Goal: Task Accomplishment & Management: Complete application form

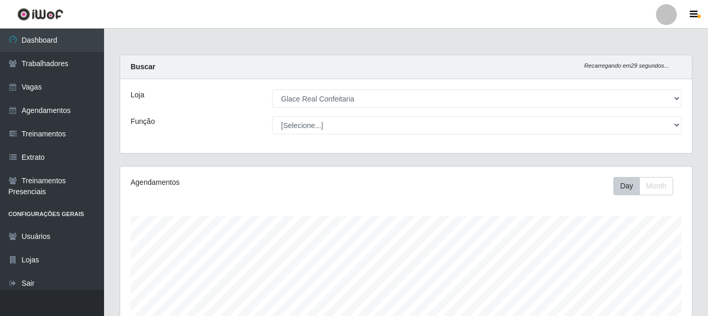
select select "445"
click at [51, 90] on link "Vagas" at bounding box center [52, 86] width 104 height 23
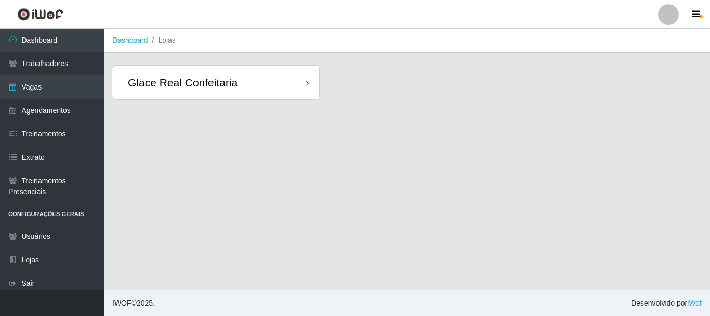
click at [215, 84] on div "Glace Real Confeitaria" at bounding box center [183, 82] width 110 height 13
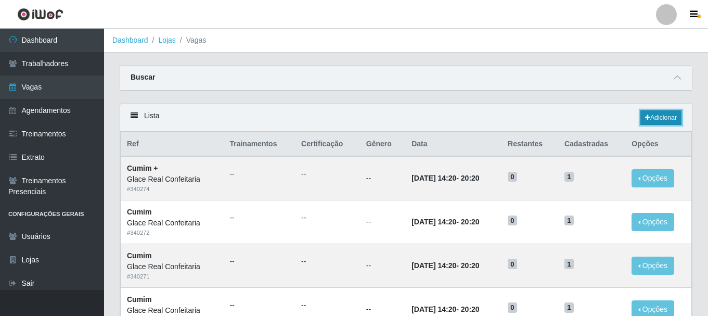
click at [654, 115] on link "Adicionar" at bounding box center [660, 117] width 41 height 15
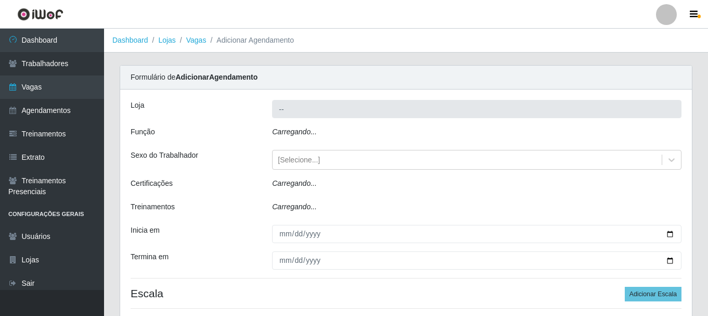
type input "Glace Real Confeitaria"
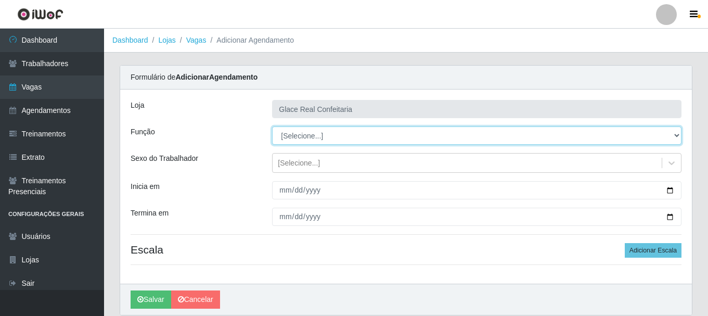
click at [314, 135] on select "[Selecione...] ASG ASG + ASG ++ Auxiliar de Cozinha Auxiliar de Cozinha + Auxil…" at bounding box center [476, 135] width 409 height 18
select select "16"
click at [272, 126] on select "[Selecione...] ASG ASG + ASG ++ Auxiliar de Cozinha Auxiliar de Cozinha + Auxil…" at bounding box center [476, 135] width 409 height 18
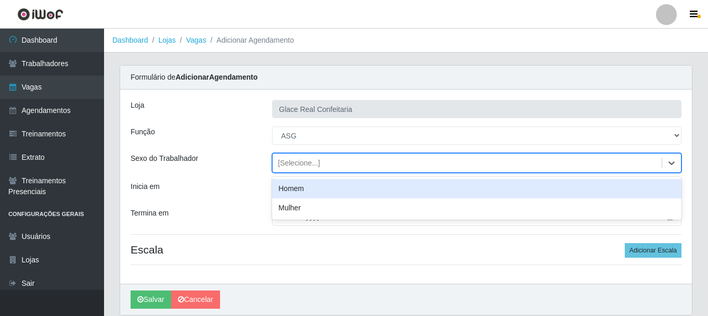
click at [289, 162] on div "[Selecione...]" at bounding box center [299, 163] width 42 height 11
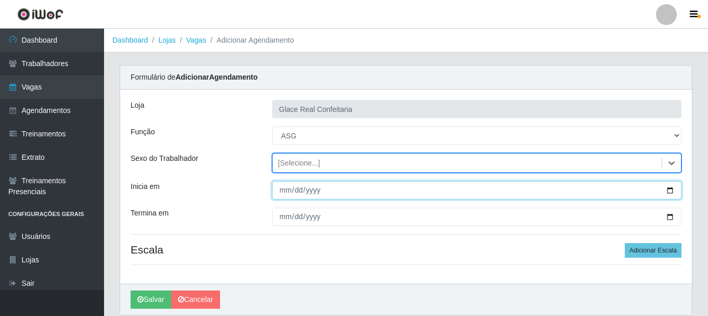
click at [670, 191] on input "Inicia em" at bounding box center [476, 190] width 409 height 18
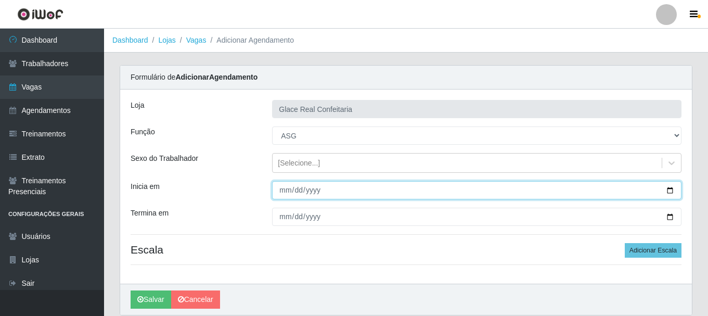
type input "[DATE]"
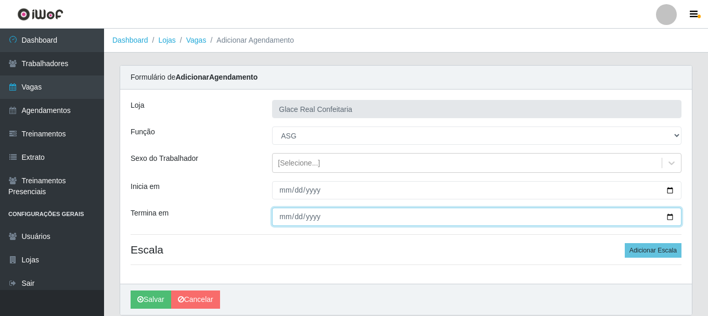
click at [670, 217] on input "Termina em" at bounding box center [476, 217] width 409 height 18
type input "[DATE]"
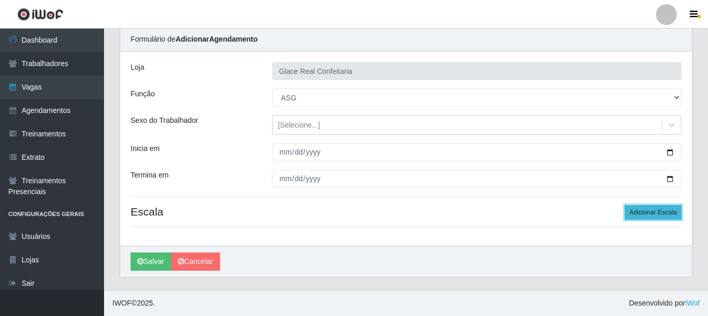
click at [648, 214] on button "Adicionar Escala" at bounding box center [653, 212] width 57 height 15
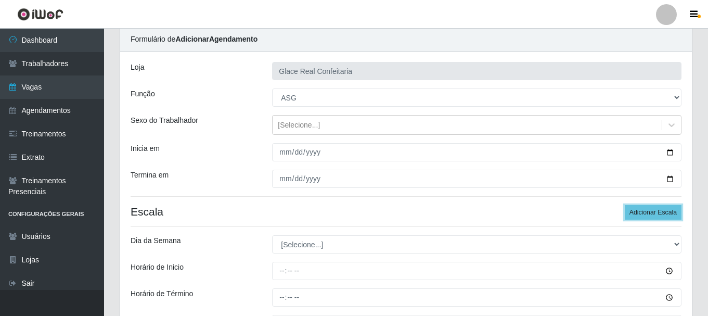
scroll to position [90, 0]
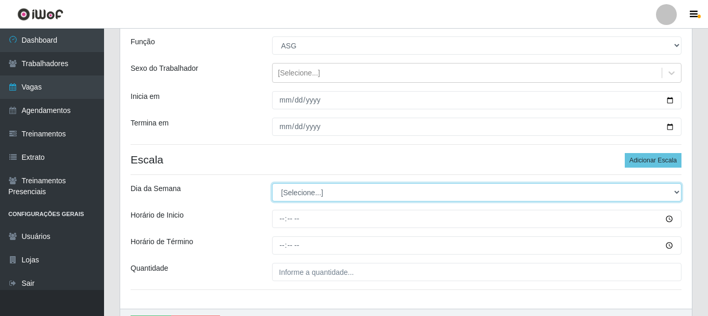
click at [355, 198] on select "[Selecione...] Segunda Terça Quarta Quinta Sexta Sábado Domingo" at bounding box center [476, 192] width 409 height 18
select select "1"
click at [272, 183] on select "[Selecione...] Segunda Terça Quarta Quinta Sexta Sábado Domingo" at bounding box center [476, 192] width 409 height 18
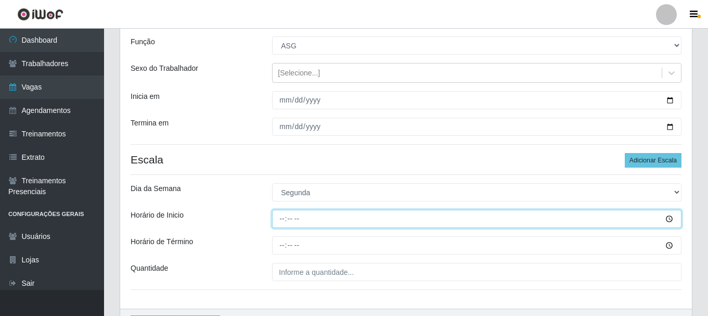
click at [284, 218] on input "Horário de Inicio" at bounding box center [476, 219] width 409 height 18
type input "11:30"
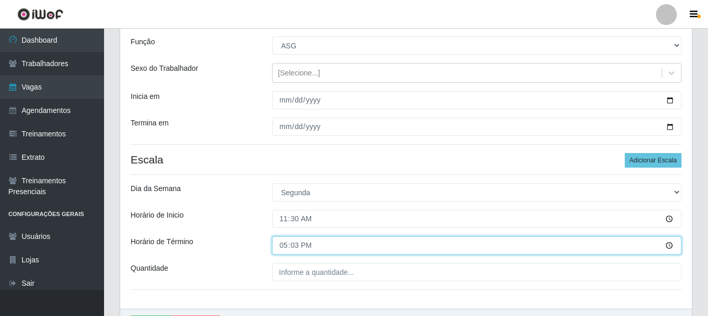
type input "17:30"
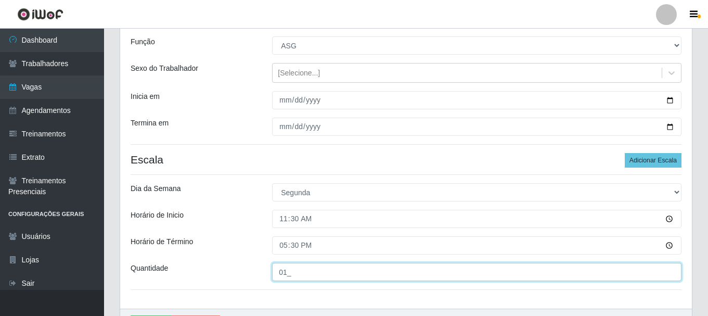
type input "01_"
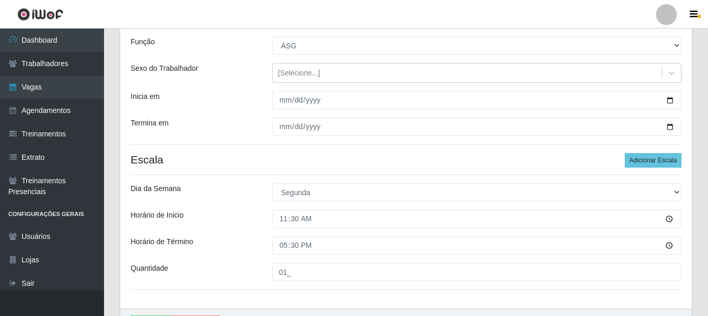
click at [224, 270] on div "Quantidade" at bounding box center [193, 272] width 141 height 18
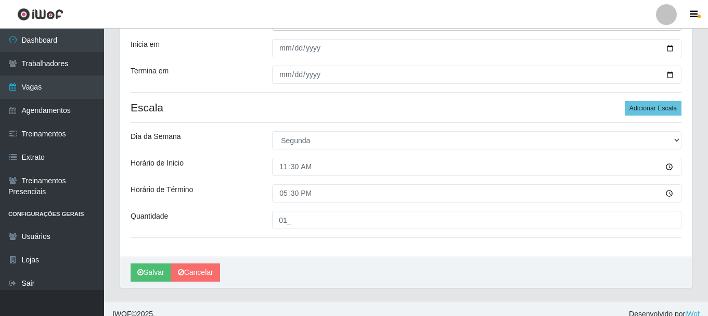
scroll to position [153, 0]
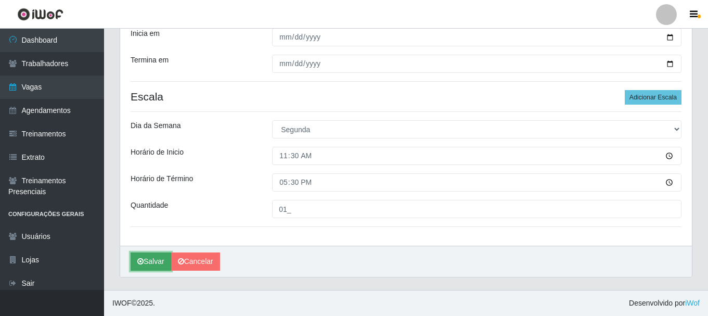
click at [144, 262] on button "Salvar" at bounding box center [151, 261] width 41 height 18
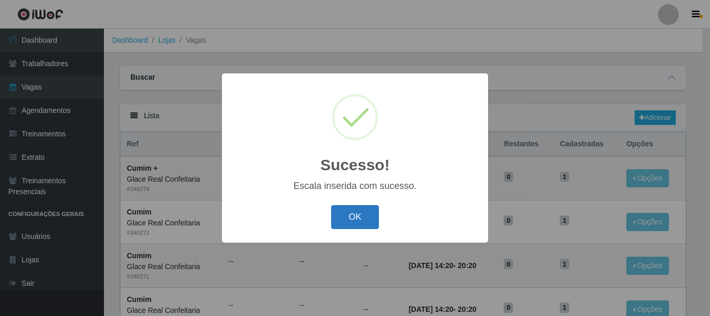
click at [358, 216] on button "OK" at bounding box center [355, 217] width 48 height 24
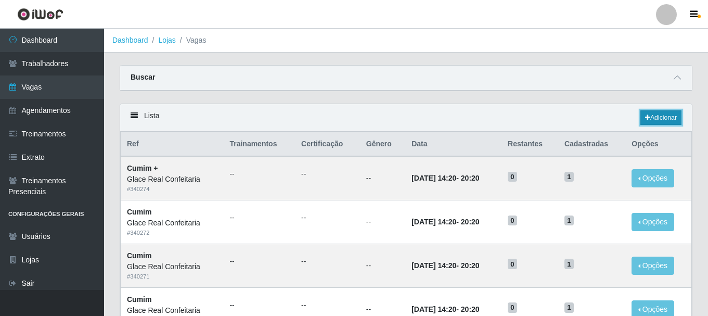
click at [655, 113] on link "Adicionar" at bounding box center [660, 117] width 41 height 15
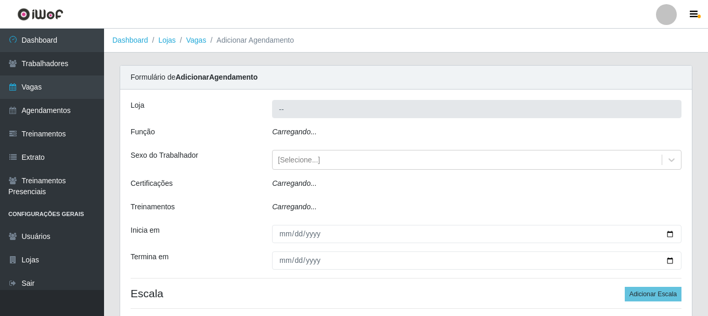
type input "Glace Real Confeitaria"
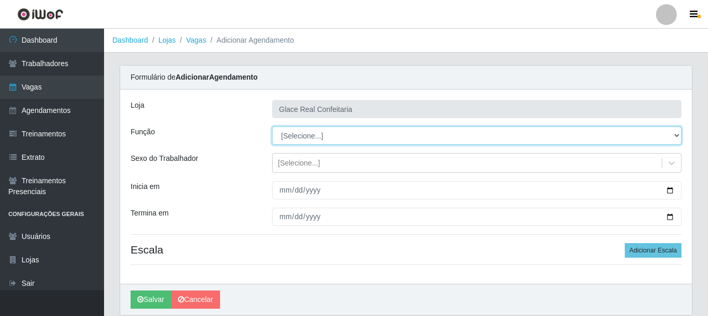
click at [340, 138] on select "[Selecione...] ASG ASG + ASG ++ Auxiliar de Cozinha Auxiliar de Cozinha + Auxil…" at bounding box center [476, 135] width 409 height 18
select select "16"
click at [272, 126] on select "[Selecione...] ASG ASG + ASG ++ Auxiliar de Cozinha Auxiliar de Cozinha + Auxil…" at bounding box center [476, 135] width 409 height 18
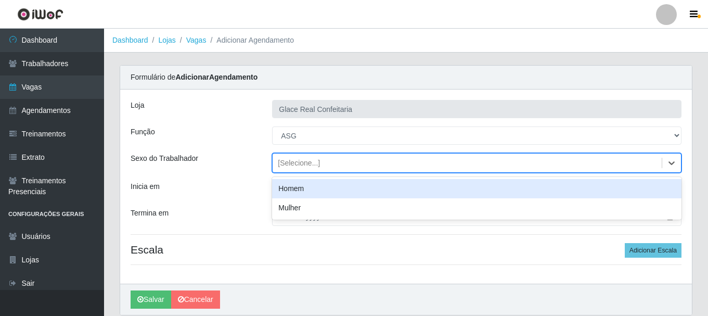
click at [292, 157] on div "[Selecione...]" at bounding box center [467, 162] width 389 height 17
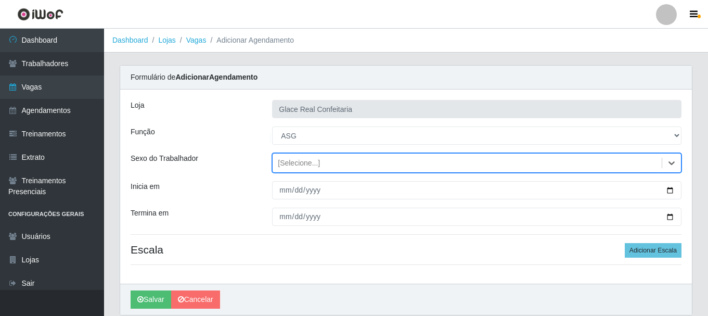
click at [292, 157] on div "[Selecione...]" at bounding box center [467, 162] width 389 height 17
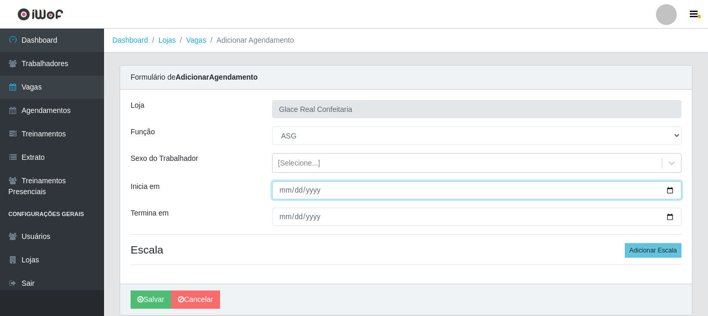
click at [675, 189] on input "Inicia em" at bounding box center [476, 190] width 409 height 18
click at [665, 188] on input "Inicia em" at bounding box center [476, 190] width 409 height 18
click at [673, 188] on input "Inicia em" at bounding box center [476, 190] width 409 height 18
type input "[DATE]"
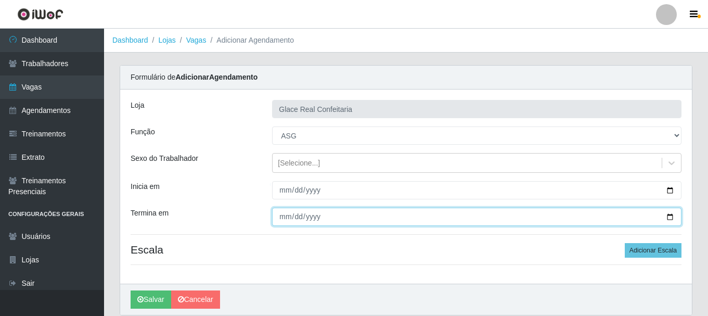
click at [669, 217] on input "Termina em" at bounding box center [476, 217] width 409 height 18
type input "[DATE]"
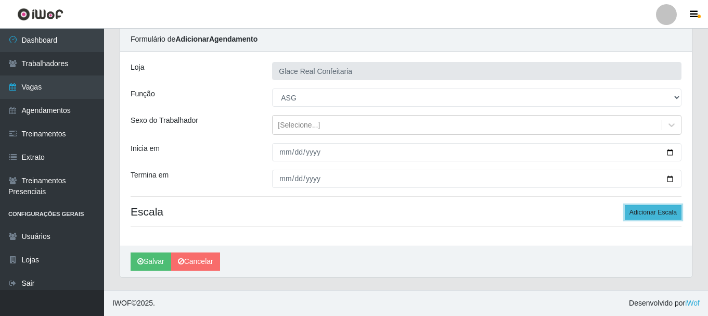
click at [636, 216] on button "Adicionar Escala" at bounding box center [653, 212] width 57 height 15
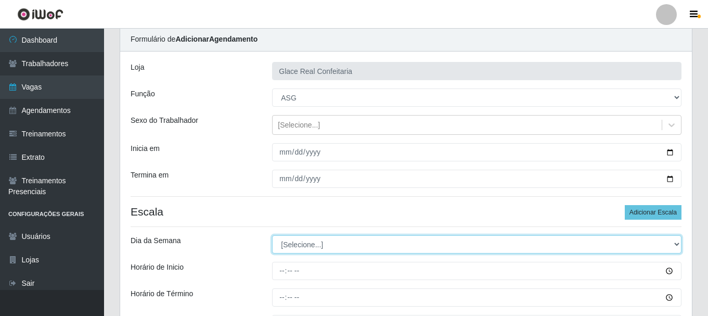
click at [376, 244] on select "[Selecione...] Segunda Terça Quarta Quinta Sexta Sábado Domingo" at bounding box center [476, 244] width 409 height 18
select select "4"
click at [272, 235] on select "[Selecione...] Segunda Terça Quarta Quinta Sexta Sábado Domingo" at bounding box center [476, 244] width 409 height 18
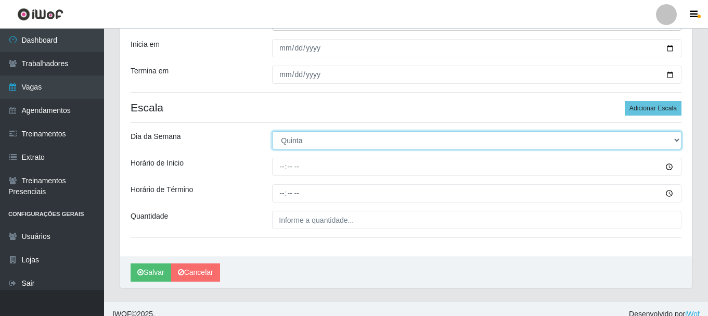
scroll to position [153, 0]
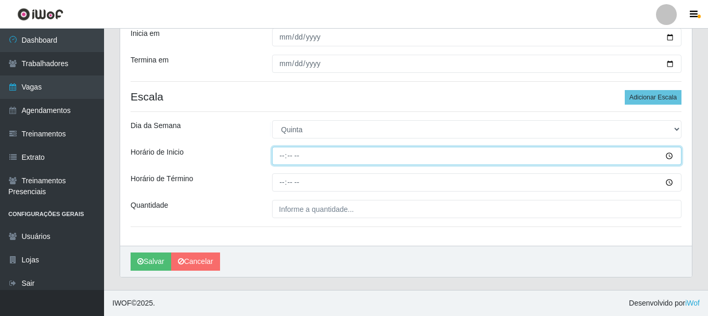
click at [282, 159] on input "Horário de Inicio" at bounding box center [476, 156] width 409 height 18
type input "12:00"
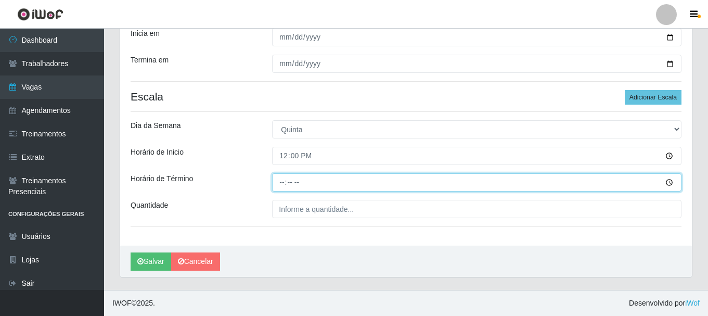
type input "18:00"
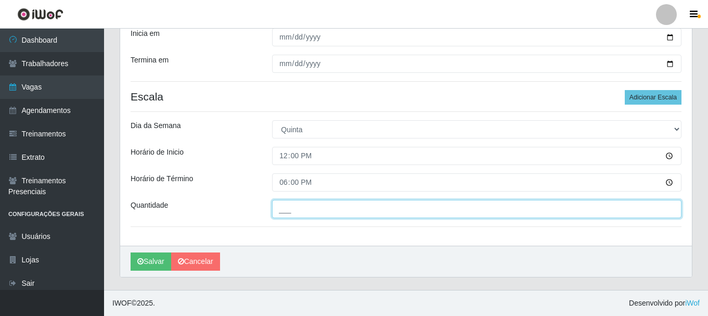
click at [299, 203] on input "___" at bounding box center [476, 209] width 409 height 18
type input "01_"
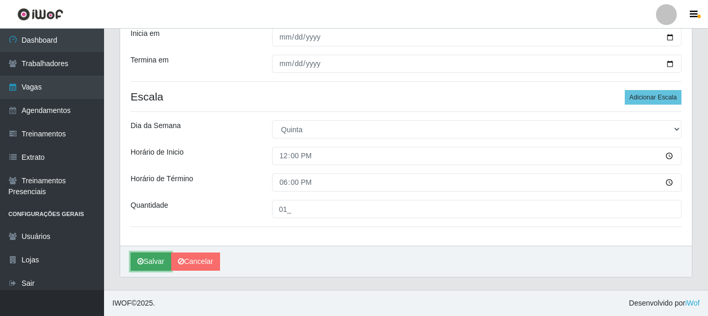
click at [152, 261] on button "Salvar" at bounding box center [151, 261] width 41 height 18
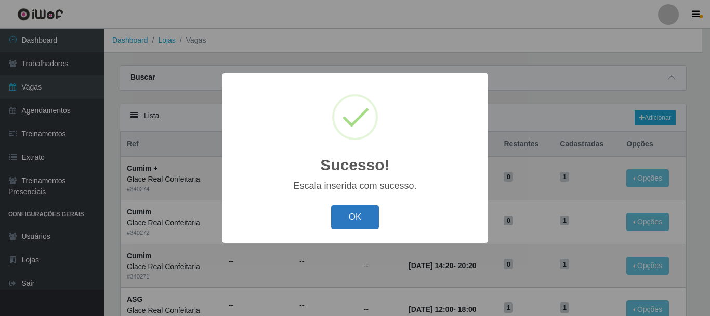
click at [358, 211] on button "OK" at bounding box center [355, 217] width 48 height 24
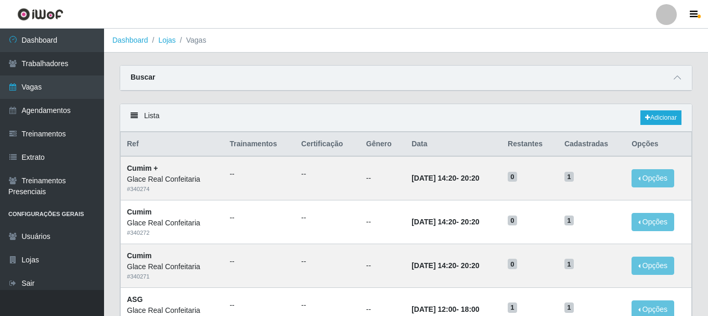
click at [201, 76] on div "Buscar" at bounding box center [406, 78] width 572 height 25
click at [679, 76] on icon at bounding box center [677, 77] width 7 height 7
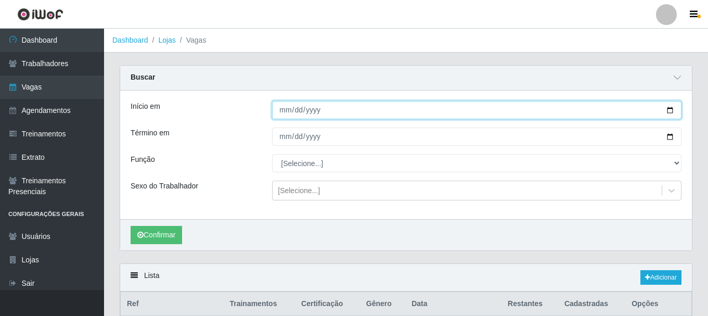
click at [288, 115] on input "Início em" at bounding box center [476, 110] width 409 height 18
type input "[DATE]"
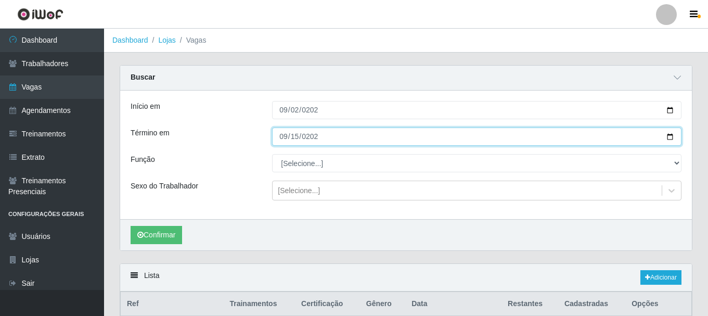
type input "[DATE]"
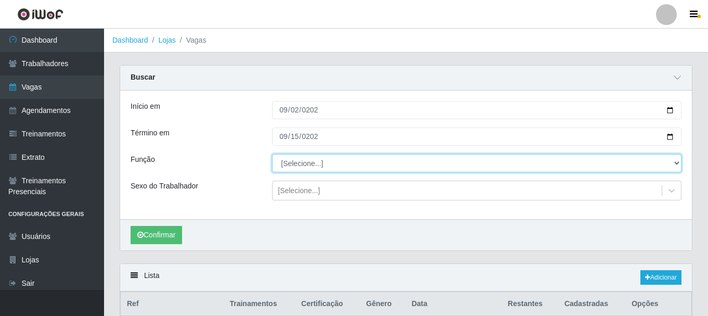
click at [316, 165] on select "[Selecione...] ASG ASG + ASG ++ Auxiliar de Cozinha Auxiliar de Cozinha + Auxil…" at bounding box center [476, 163] width 409 height 18
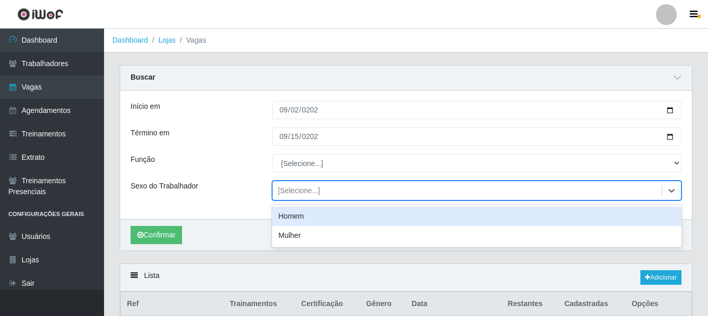
click at [302, 192] on div "[Selecione...]" at bounding box center [299, 190] width 42 height 11
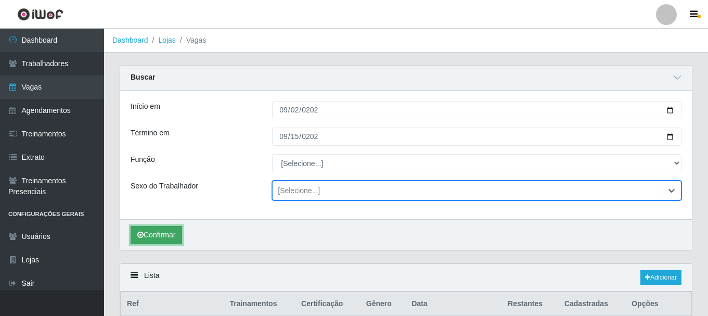
click at [167, 239] on button "Confirmar" at bounding box center [156, 235] width 51 height 18
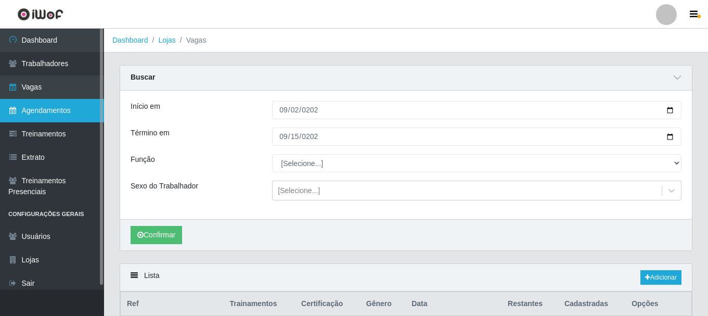
click at [64, 114] on link "Agendamentos" at bounding box center [52, 110] width 104 height 23
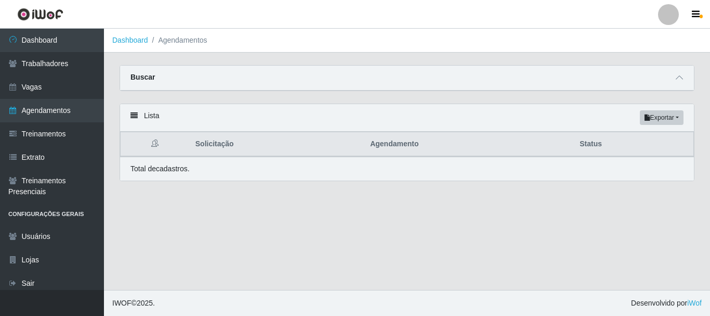
click at [686, 74] on div "Buscar" at bounding box center [407, 78] width 574 height 25
click at [679, 76] on icon at bounding box center [679, 77] width 7 height 7
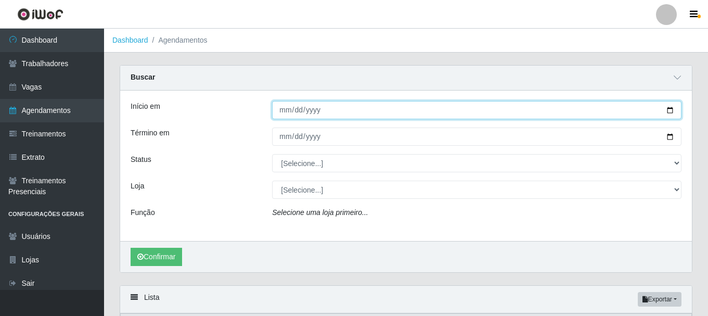
click at [285, 113] on input "Início em" at bounding box center [476, 110] width 409 height 18
type input "[DATE]"
type input "0005-09-02"
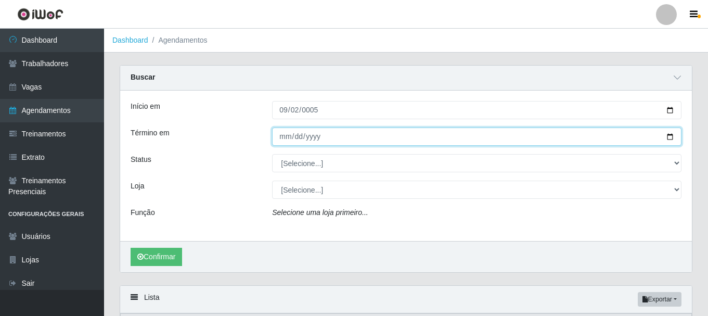
click at [285, 139] on input "Término em" at bounding box center [476, 136] width 409 height 18
type input "[DATE]"
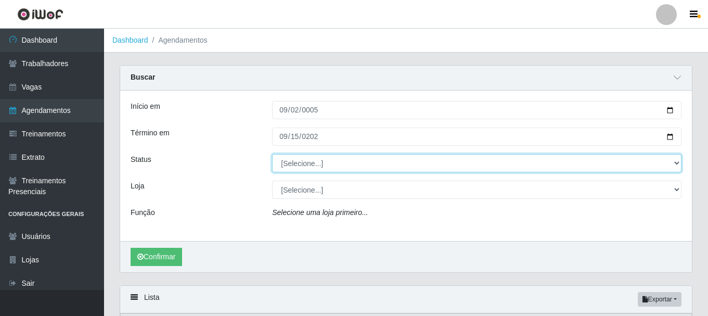
drag, startPoint x: 305, startPoint y: 171, endPoint x: 305, endPoint y: 163, distance: 7.3
click at [305, 171] on select "[Selecione...] AGENDADO AGUARDANDO LIBERAR EM ANDAMENTO EM REVISÃO FINALIZADO C…" at bounding box center [476, 163] width 409 height 18
click at [305, 163] on select "[Selecione...] AGENDADO AGUARDANDO LIBERAR EM ANDAMENTO EM REVISÃO FINALIZADO C…" at bounding box center [476, 163] width 409 height 18
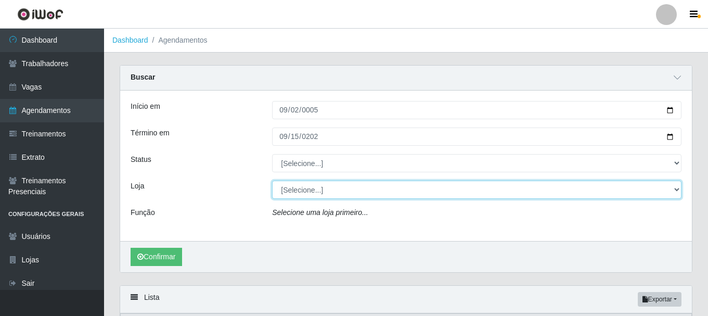
click at [308, 196] on select "[Selecione...] Glace Real Confeitaria" at bounding box center [476, 189] width 409 height 18
select select "445"
click at [272, 181] on select "[Selecione...] Glace Real Confeitaria" at bounding box center [476, 189] width 409 height 18
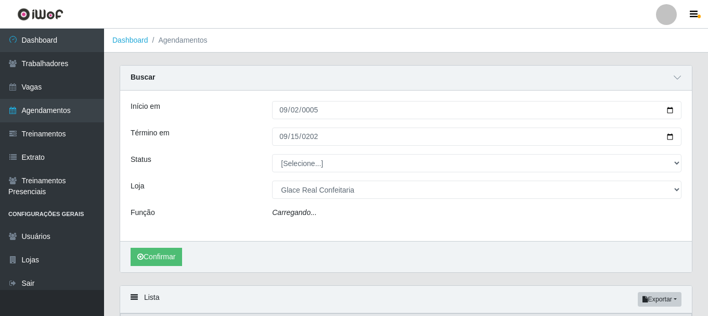
click at [325, 153] on div "Início em 0005-09-02 Término em [DATE] Status [Selecione...] AGENDADO AGUARDAND…" at bounding box center [406, 165] width 572 height 150
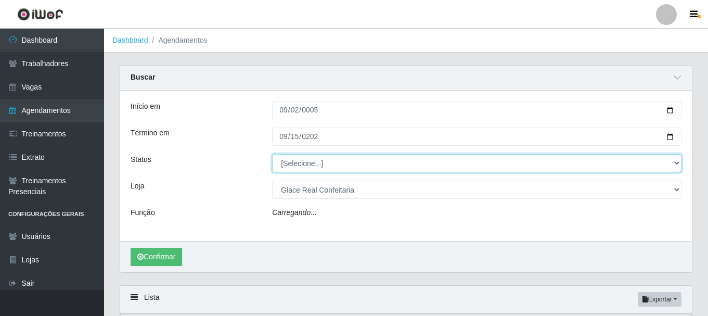
click at [320, 163] on select "[Selecione...] AGENDADO AGUARDANDO LIBERAR EM ANDAMENTO EM REVISÃO FINALIZADO C…" at bounding box center [476, 163] width 409 height 18
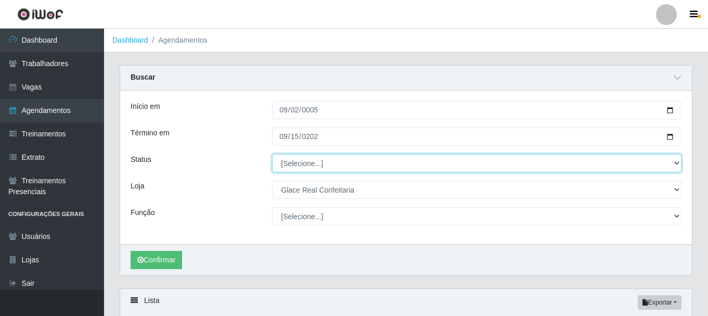
select select "AGENDADO"
click at [272, 154] on select "[Selecione...] AGENDADO AGUARDANDO LIBERAR EM ANDAMENTO EM REVISÃO FINALIZADO C…" at bounding box center [476, 163] width 409 height 18
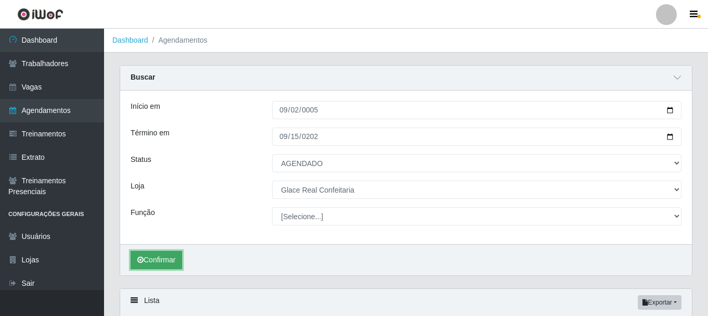
click at [166, 257] on button "Confirmar" at bounding box center [156, 260] width 51 height 18
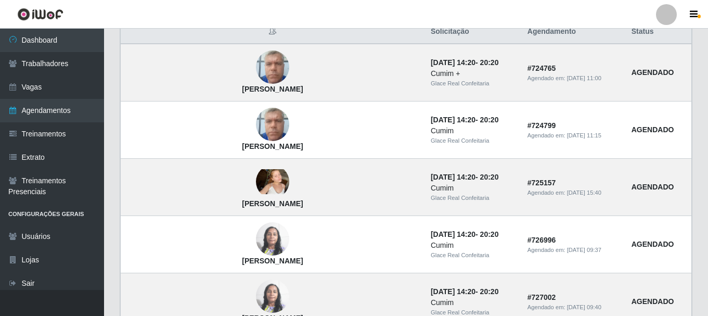
scroll to position [245, 0]
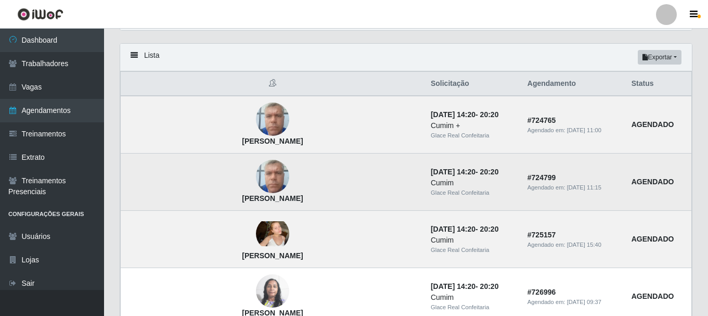
click at [256, 178] on img at bounding box center [272, 176] width 33 height 44
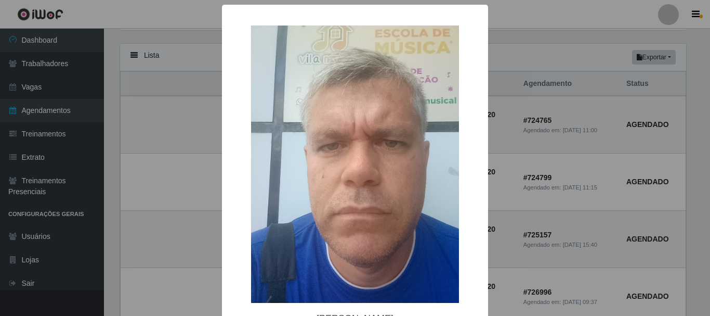
click at [689, 165] on div "× [PERSON_NAME] OK Cancel" at bounding box center [355, 158] width 710 height 316
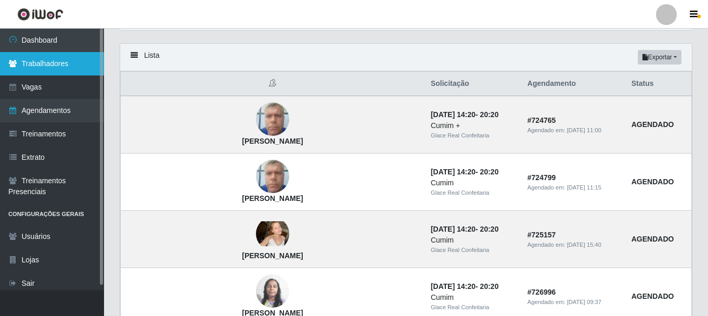
click at [57, 69] on link "Trabalhadores" at bounding box center [52, 63] width 104 height 23
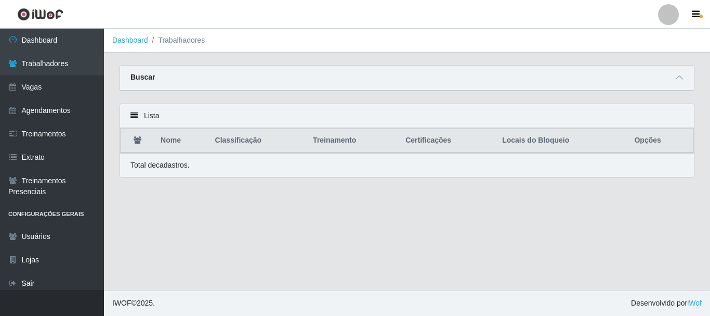
click at [689, 76] on div "Buscar" at bounding box center [407, 78] width 574 height 25
click at [674, 83] on span at bounding box center [680, 78] width 12 height 12
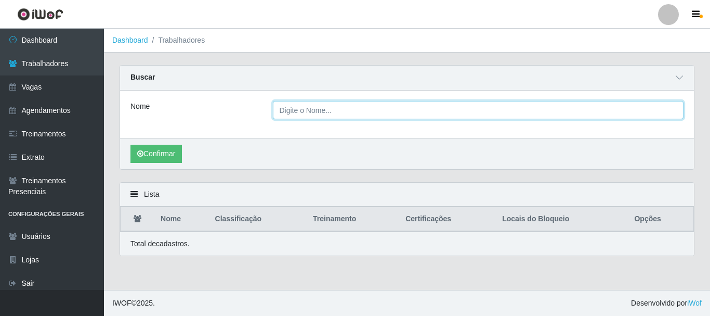
click at [298, 113] on input "Nome" at bounding box center [478, 110] width 411 height 18
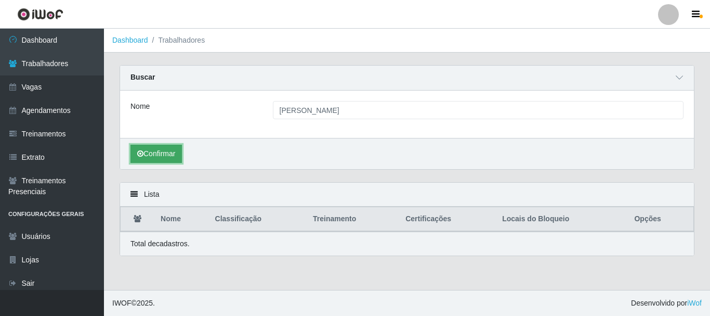
click at [150, 157] on button "Confirmar" at bounding box center [156, 154] width 51 height 18
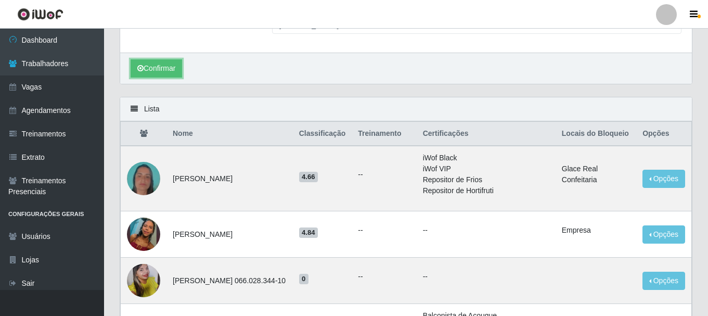
scroll to position [33, 0]
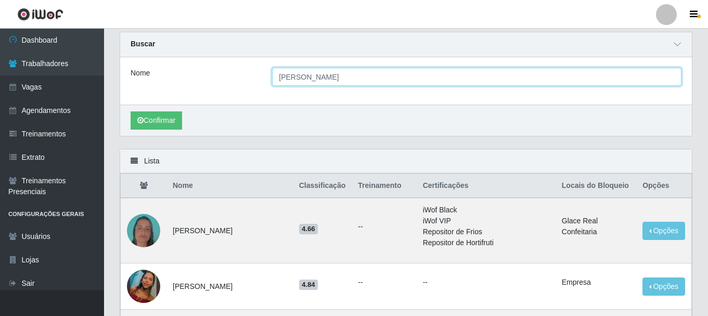
click at [291, 80] on input "[PERSON_NAME]" at bounding box center [476, 77] width 409 height 18
drag, startPoint x: 292, startPoint y: 80, endPoint x: 341, endPoint y: 81, distance: 49.4
click at [341, 81] on input "[PERSON_NAME]" at bounding box center [476, 77] width 409 height 18
type input "[PERSON_NAME]"
click at [131, 111] on button "Confirmar" at bounding box center [156, 120] width 51 height 18
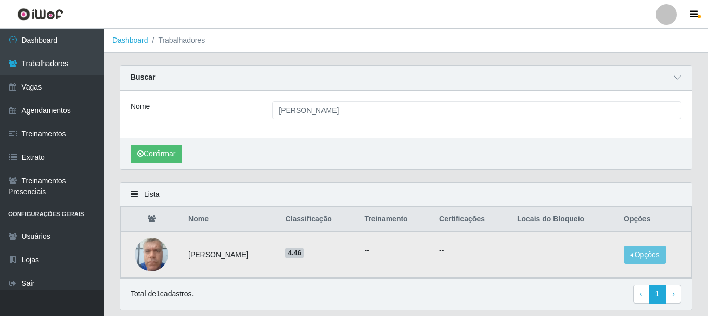
click at [142, 256] on img at bounding box center [151, 254] width 33 height 44
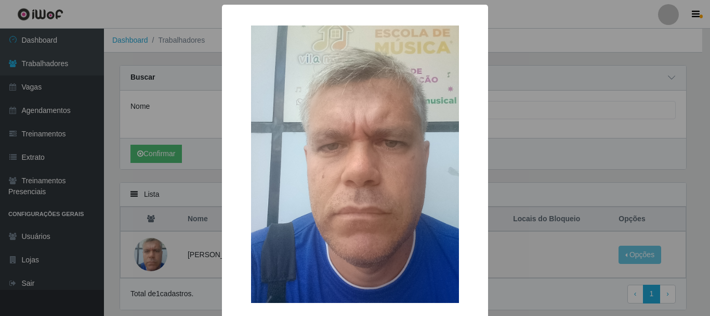
click at [529, 233] on div "× OK Cancel" at bounding box center [355, 158] width 710 height 316
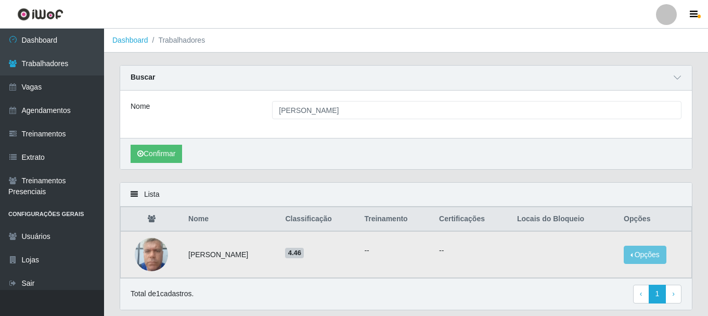
click at [238, 260] on td "[PERSON_NAME]" at bounding box center [230, 254] width 97 height 47
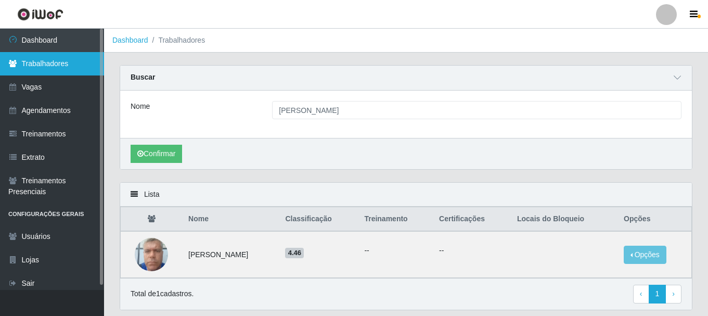
click at [56, 55] on link "Trabalhadores" at bounding box center [52, 63] width 104 height 23
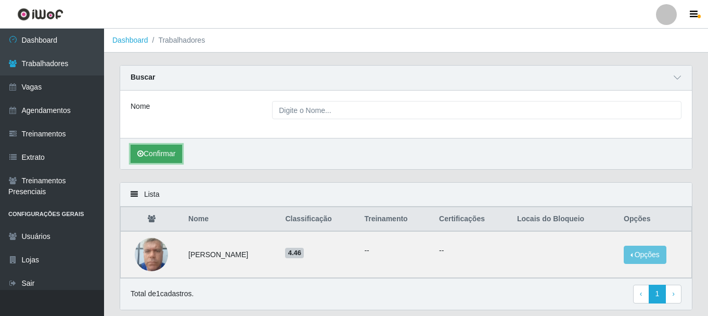
click at [168, 151] on button "Confirmar" at bounding box center [156, 154] width 51 height 18
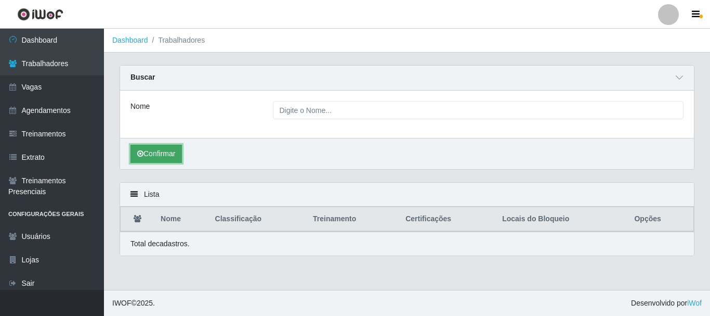
click at [169, 157] on button "Confirmar" at bounding box center [156, 154] width 51 height 18
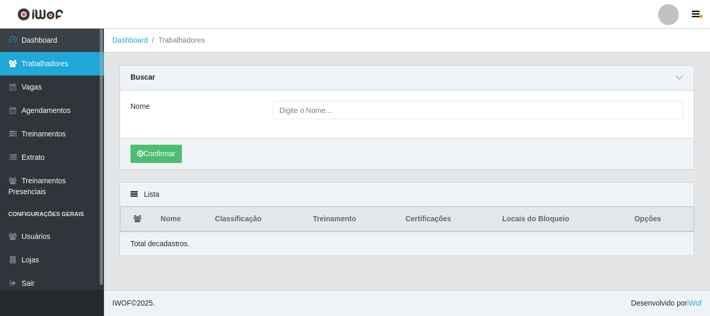
click at [63, 59] on link "Trabalhadores" at bounding box center [52, 63] width 104 height 23
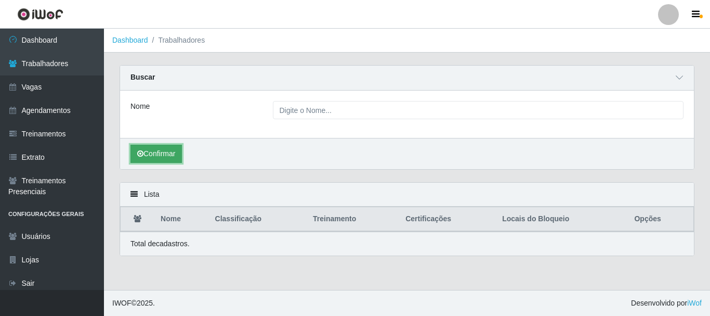
click at [160, 151] on button "Confirmar" at bounding box center [156, 154] width 51 height 18
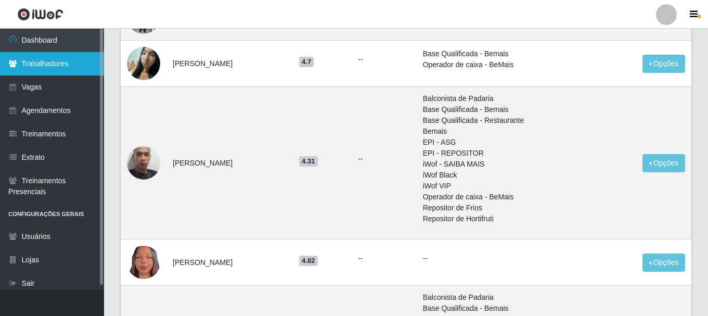
scroll to position [461, 0]
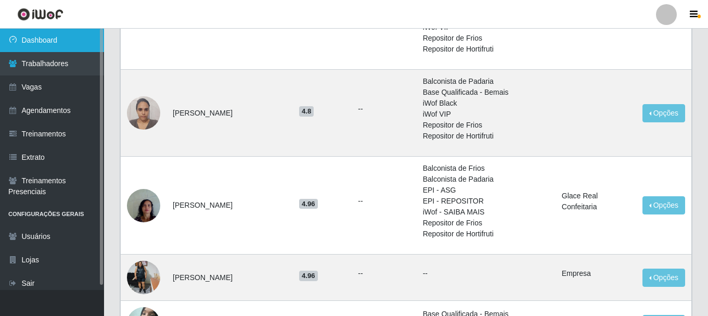
click at [59, 42] on link "Dashboard" at bounding box center [52, 40] width 104 height 23
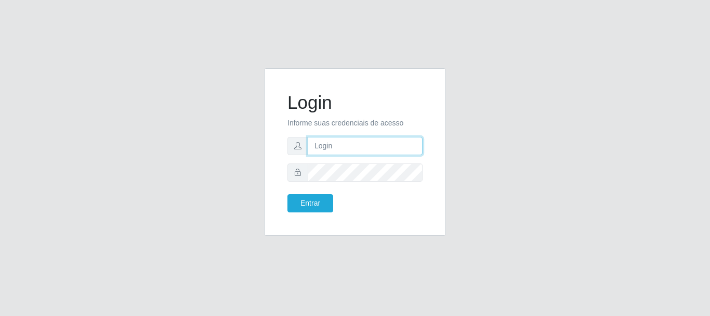
click at [351, 145] on input "text" at bounding box center [365, 146] width 115 height 18
type input "Ubiratan@confglacer"
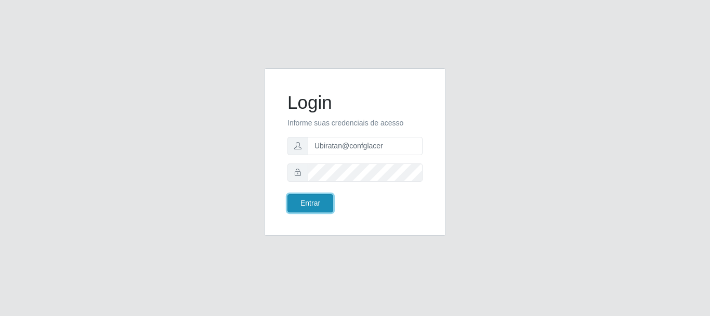
click at [307, 201] on button "Entrar" at bounding box center [311, 203] width 46 height 18
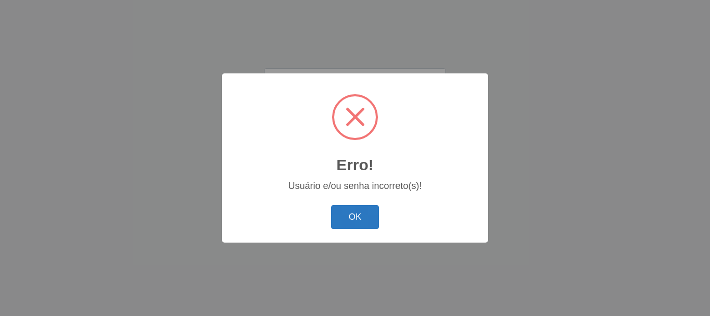
click at [343, 213] on button "OK" at bounding box center [355, 217] width 48 height 24
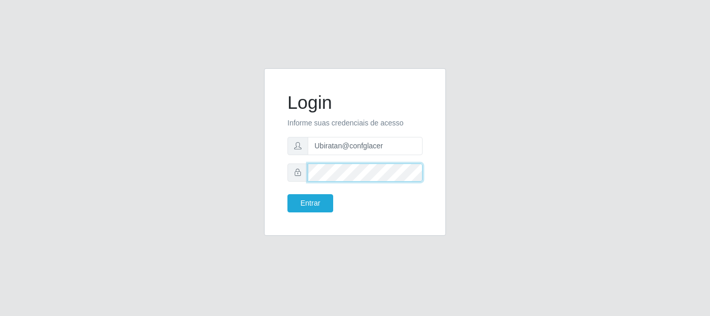
click at [117, 156] on div "Login Informe suas credenciais de acesso Ubiratan@confglacer Entrar" at bounding box center [355, 158] width 593 height 180
click at [288, 194] on button "Entrar" at bounding box center [311, 203] width 46 height 18
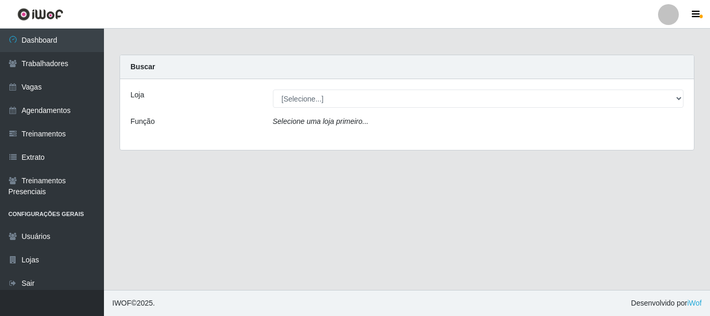
click at [339, 84] on div "Loja [Selecione...] Glace Real Confeitaria Função Selecione uma loja primeiro..." at bounding box center [407, 114] width 574 height 71
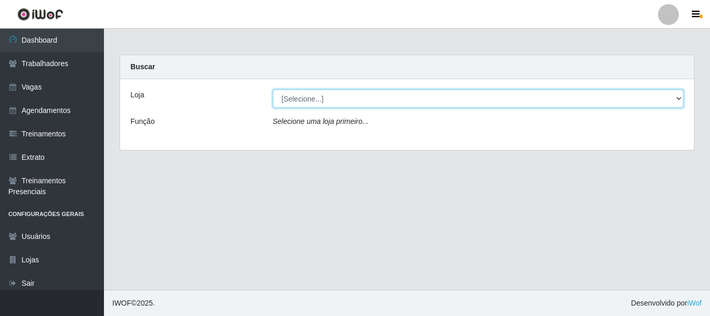
click at [336, 97] on select "[Selecione...] Glace Real Confeitaria" at bounding box center [478, 98] width 411 height 18
select select "445"
click at [273, 89] on select "[Selecione...] Glace Real Confeitaria" at bounding box center [478, 98] width 411 height 18
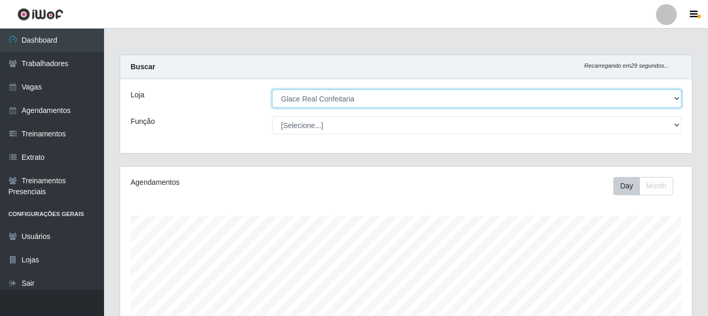
scroll to position [190, 0]
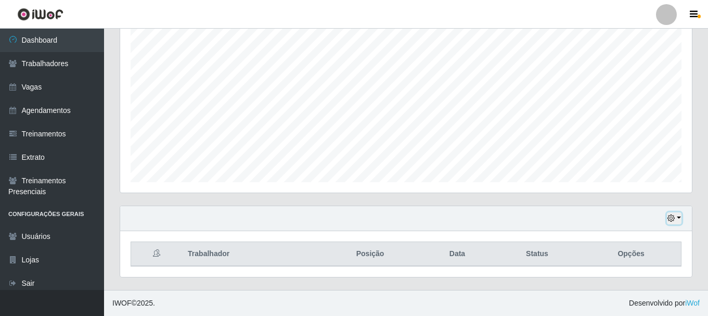
click at [678, 216] on button "button" at bounding box center [674, 218] width 15 height 12
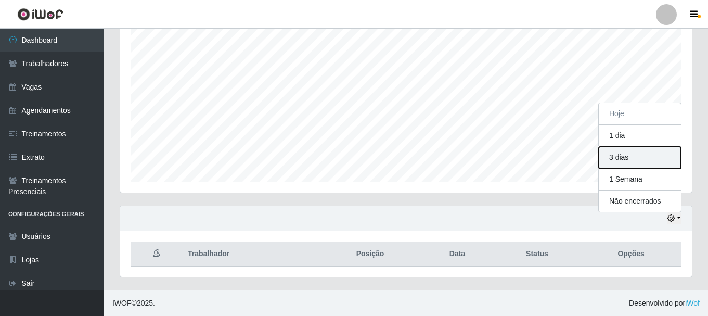
click at [654, 152] on button "3 dias" at bounding box center [640, 158] width 82 height 22
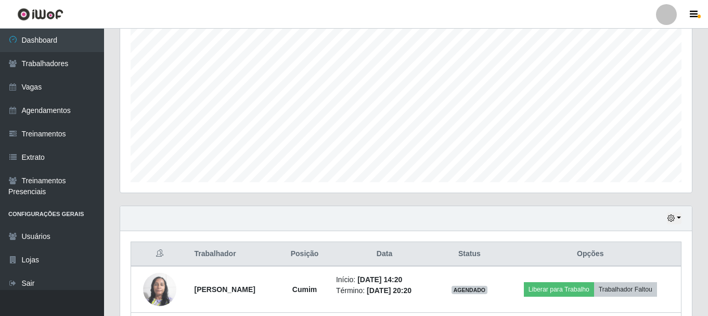
scroll to position [282, 0]
